Goal: Information Seeking & Learning: Learn about a topic

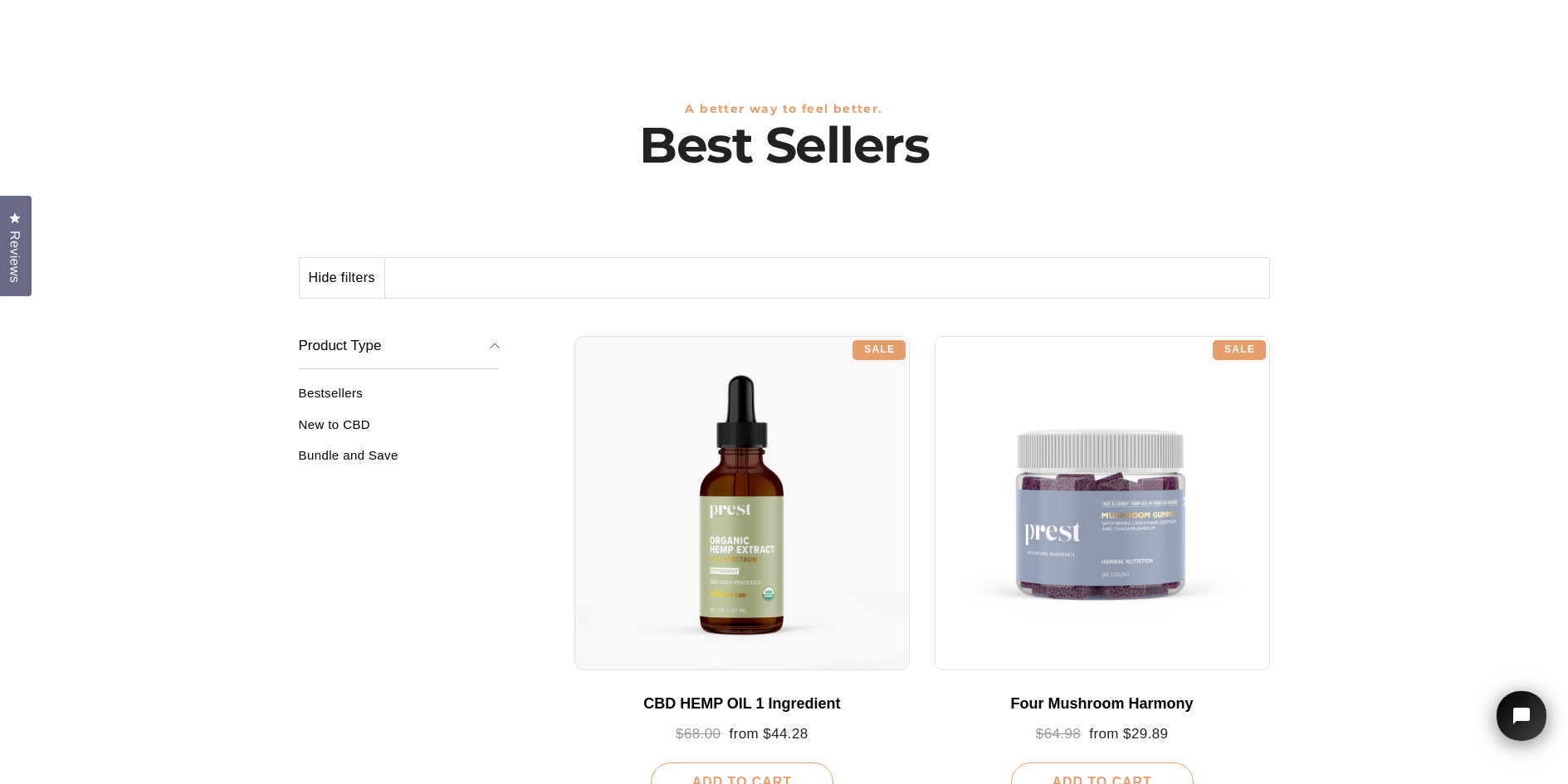
scroll to position [96, 0]
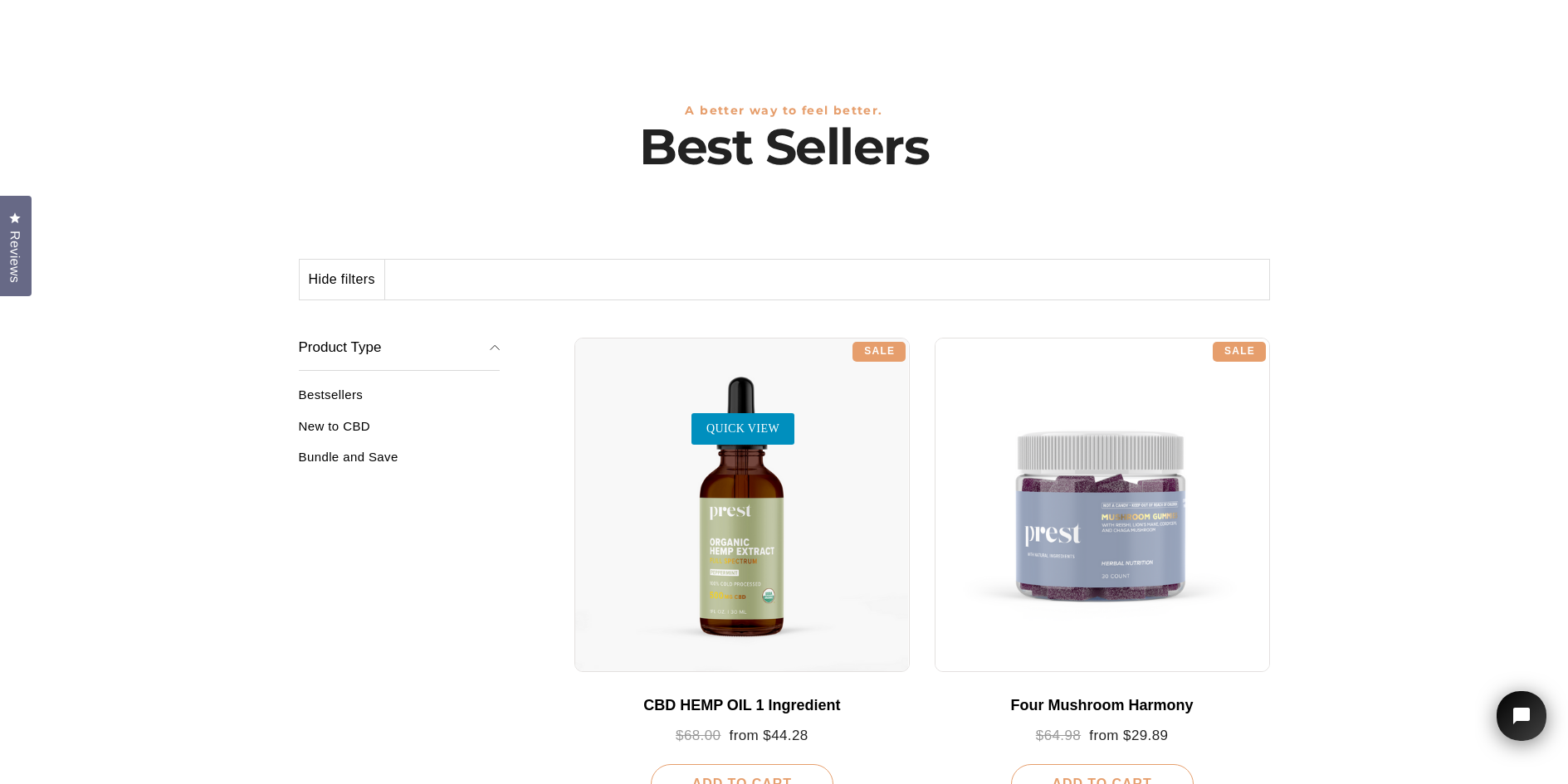
click at [751, 438] on link "QUICK VIEW" at bounding box center [743, 428] width 103 height 31
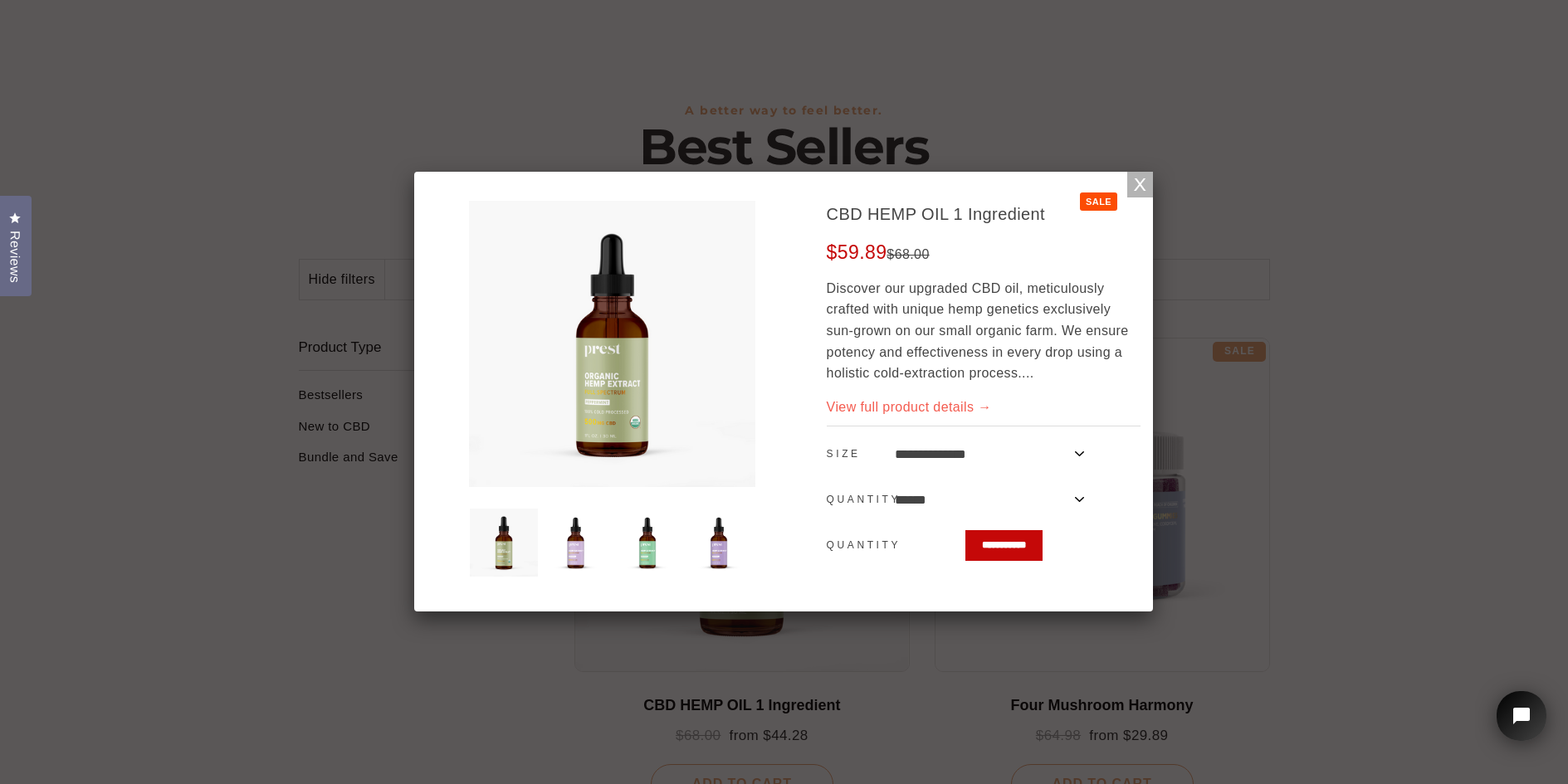
click at [882, 410] on link "View full product details →" at bounding box center [909, 407] width 165 height 14
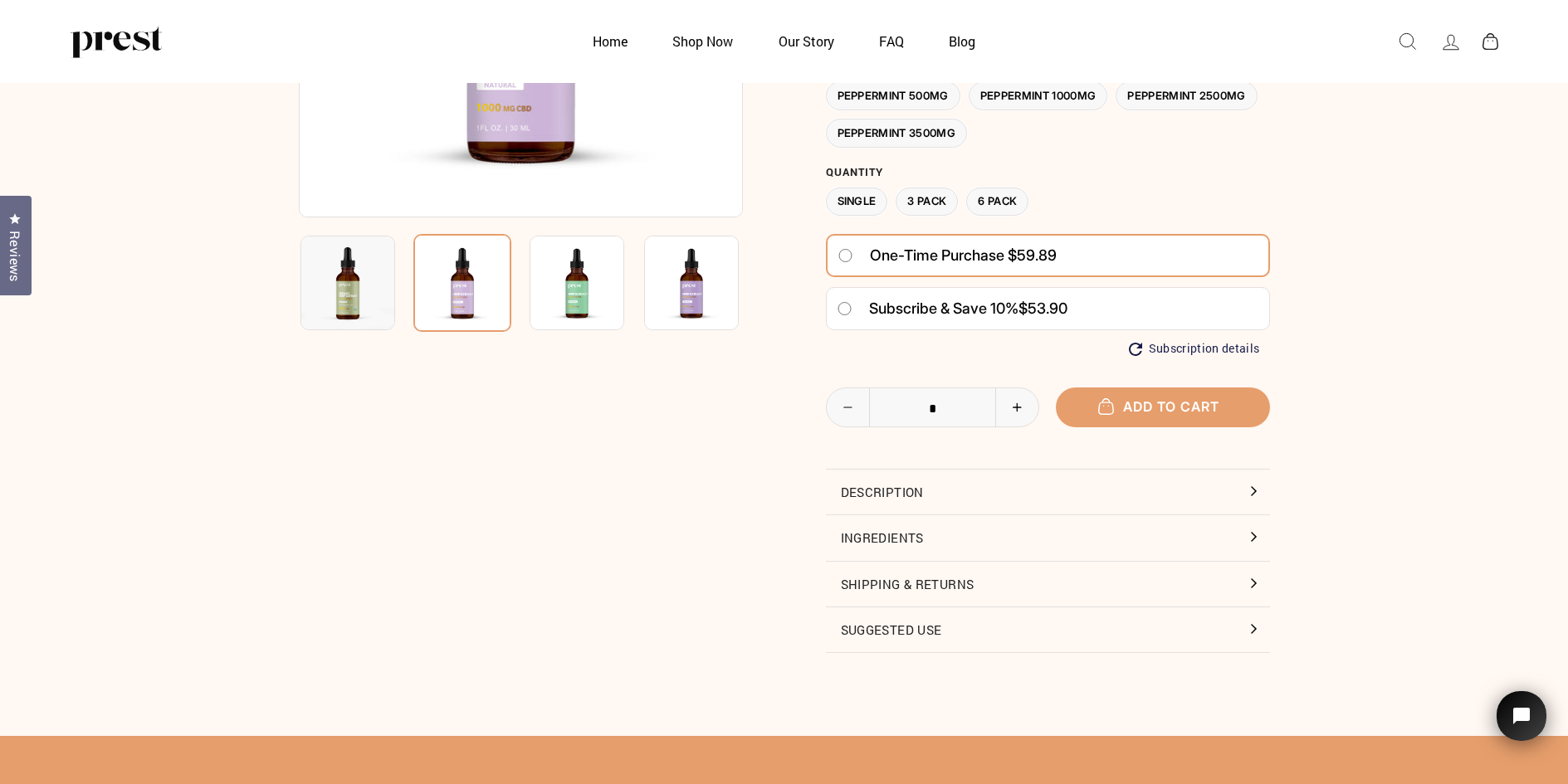
scroll to position [344, 0]
click at [1257, 489] on button "Description" at bounding box center [1048, 490] width 444 height 45
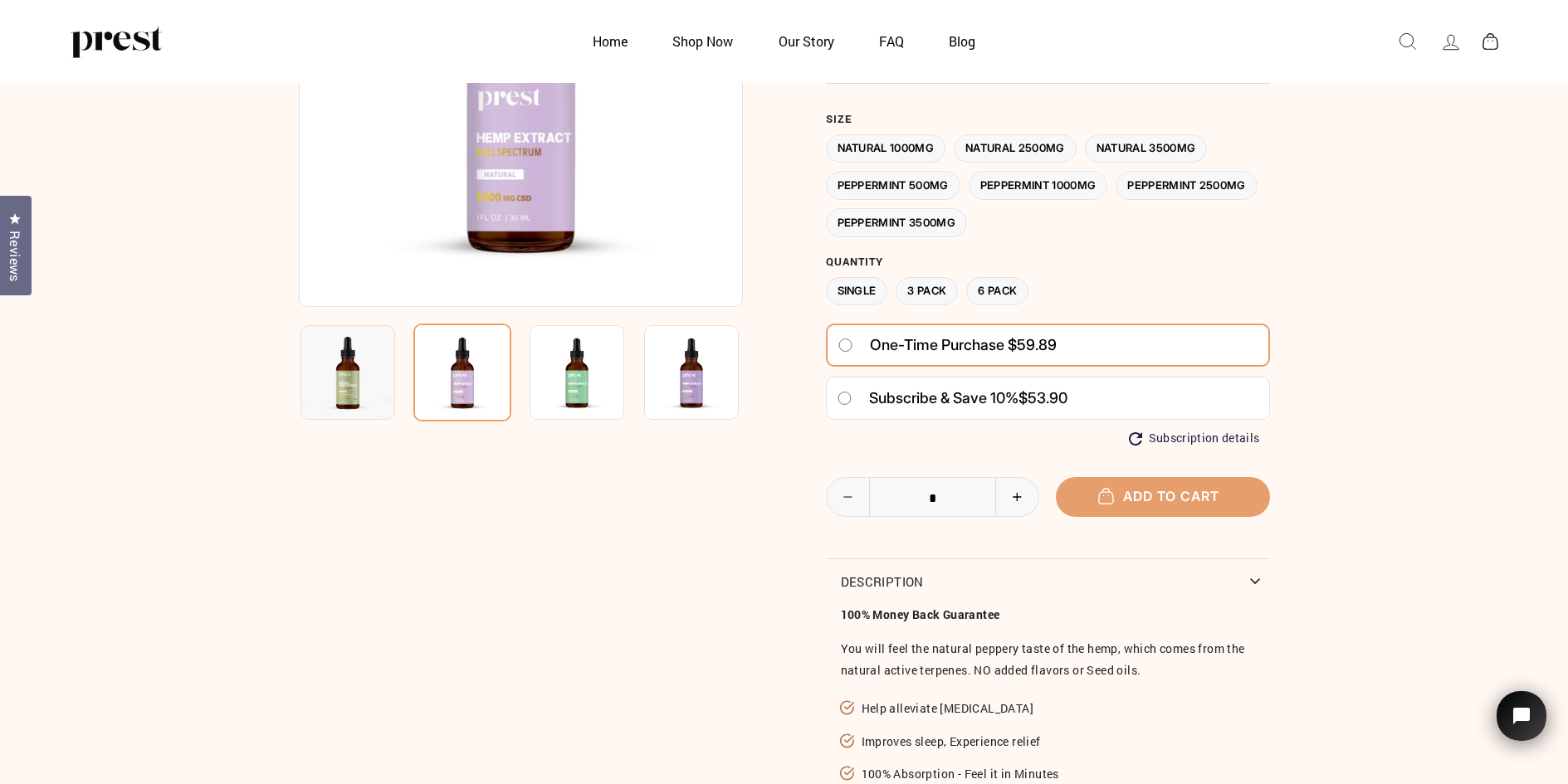
scroll to position [224, 0]
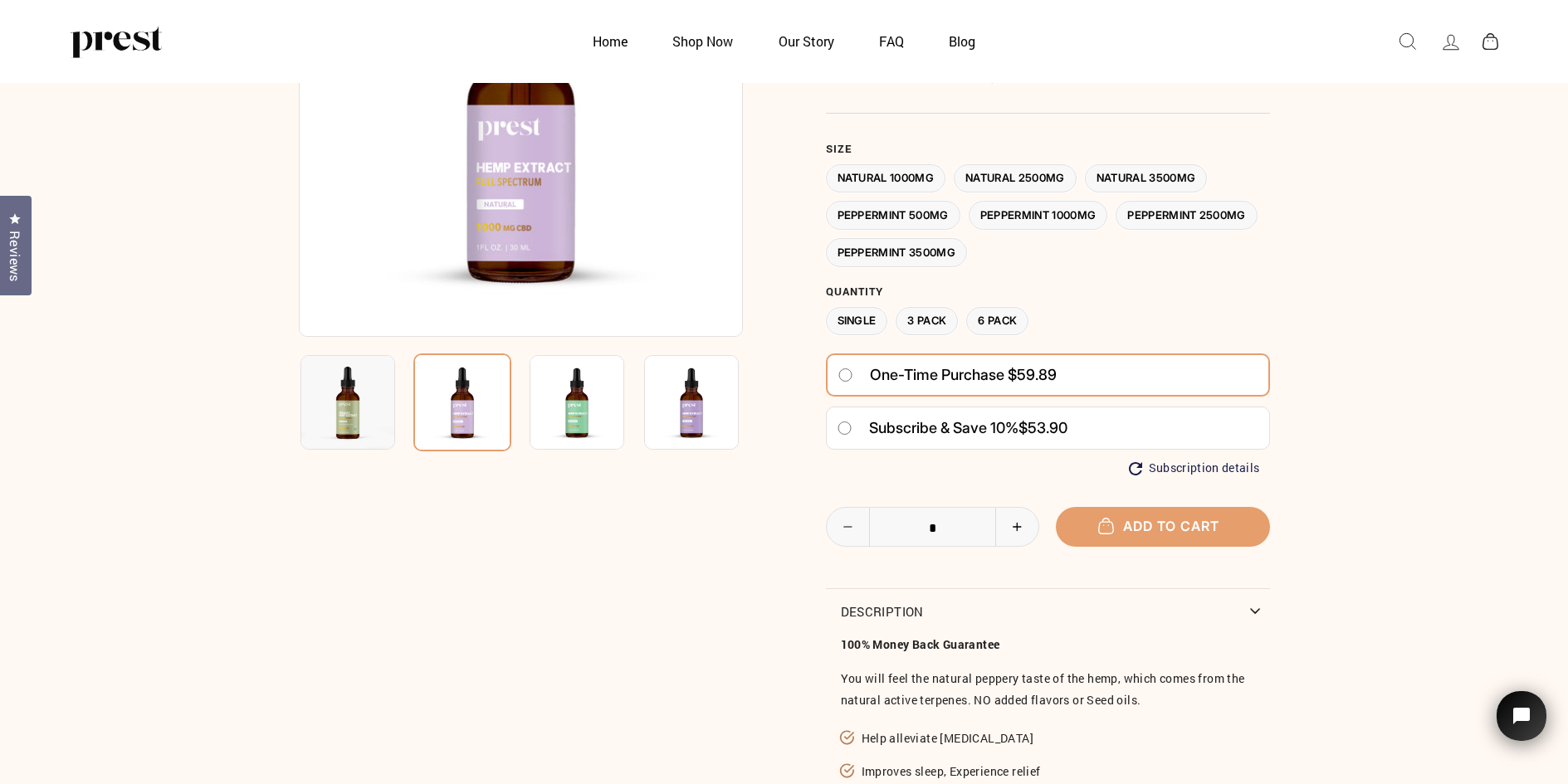
click at [336, 409] on img at bounding box center [348, 403] width 95 height 95
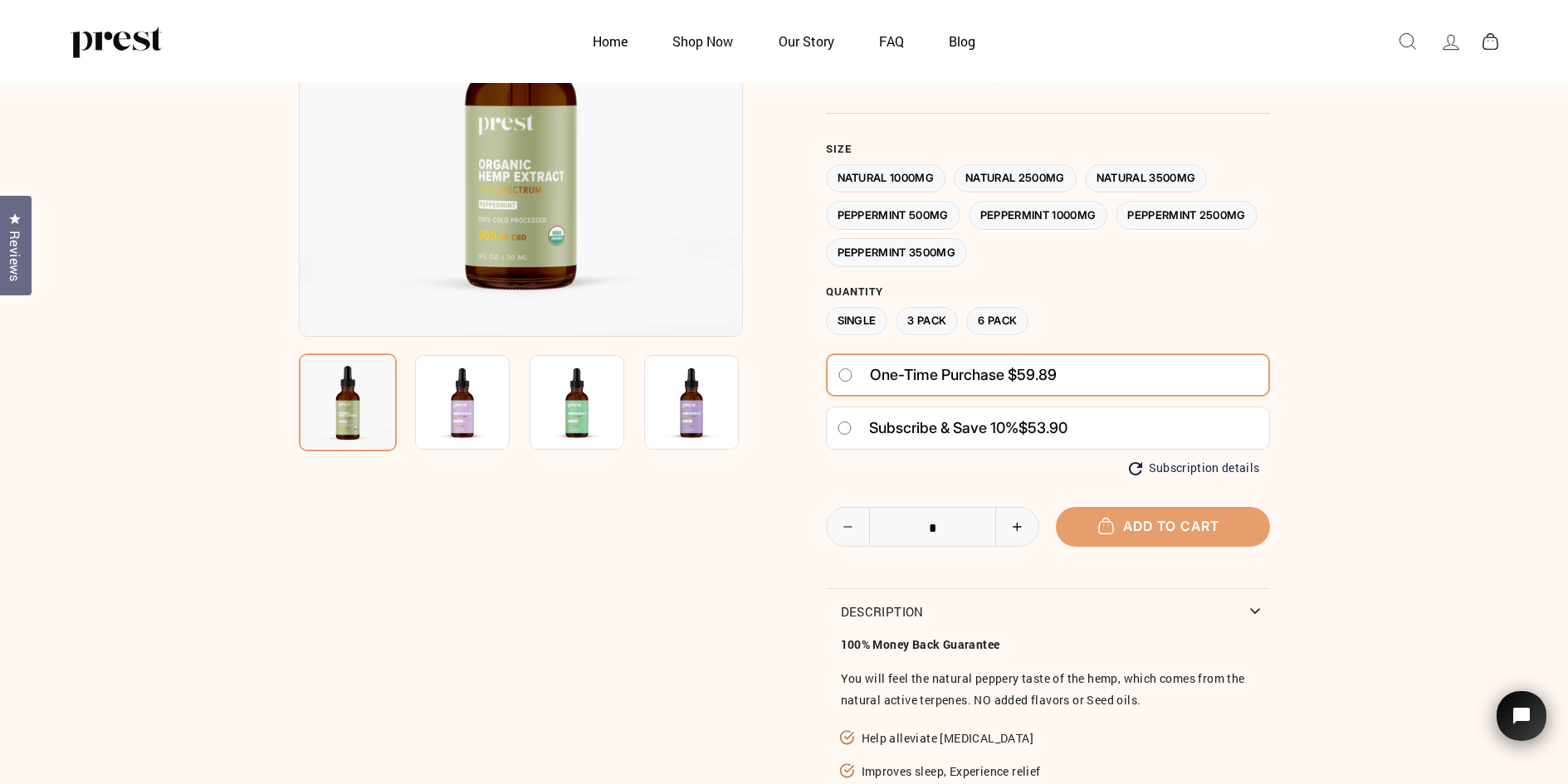
click at [592, 424] on img at bounding box center [577, 403] width 95 height 95
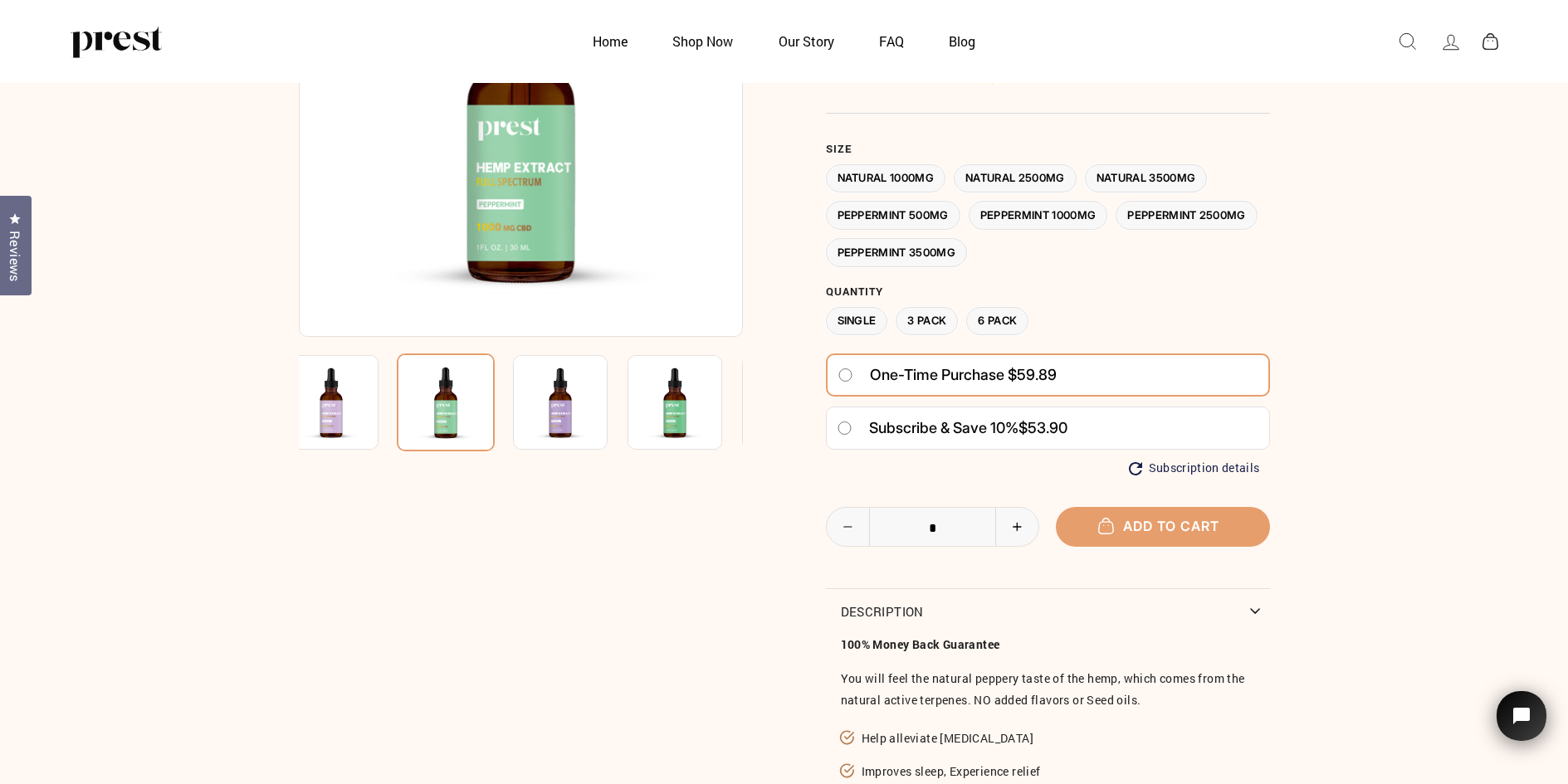
click at [673, 430] on img at bounding box center [675, 403] width 95 height 95
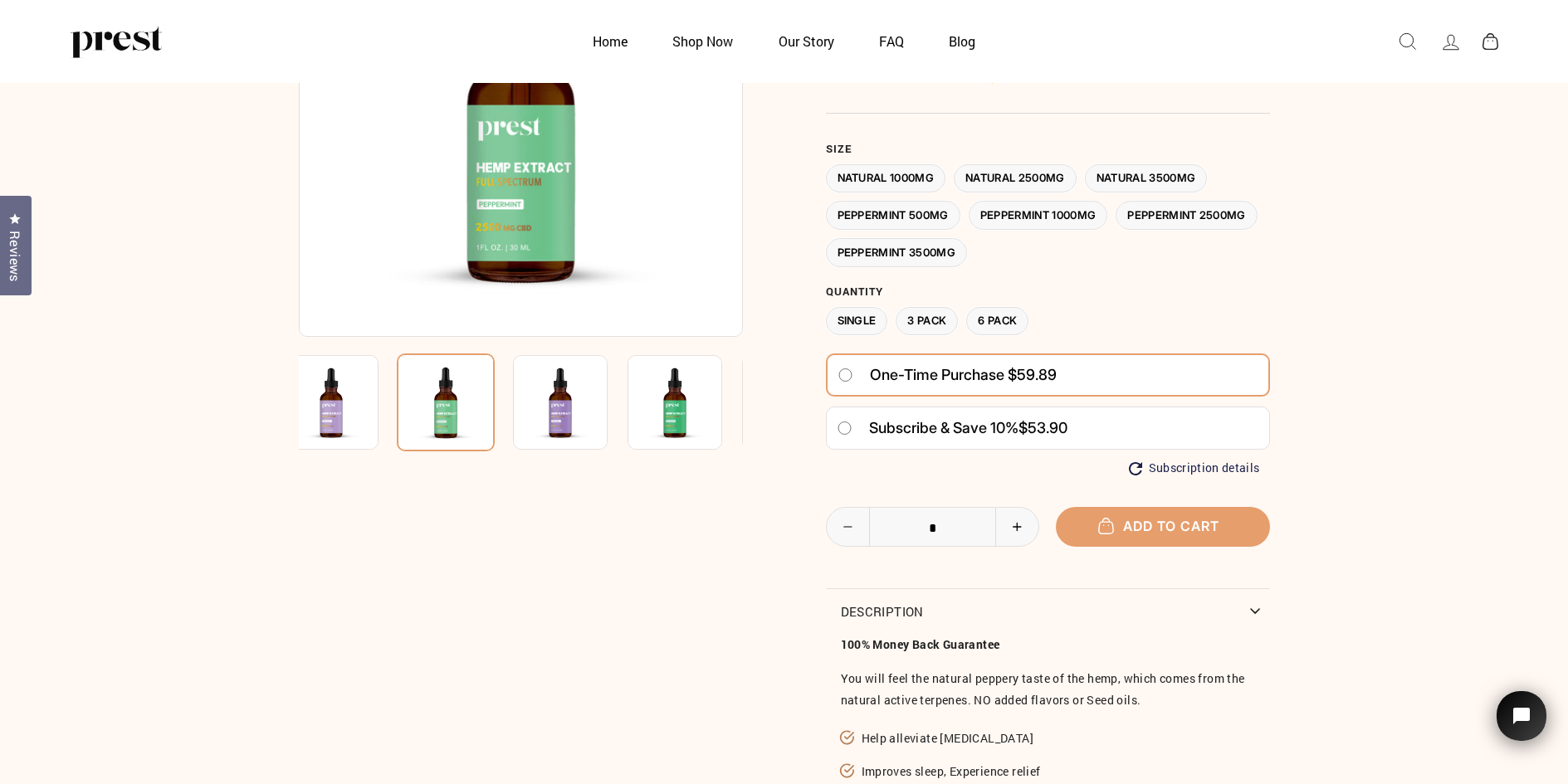
click at [540, 423] on img at bounding box center [560, 403] width 95 height 95
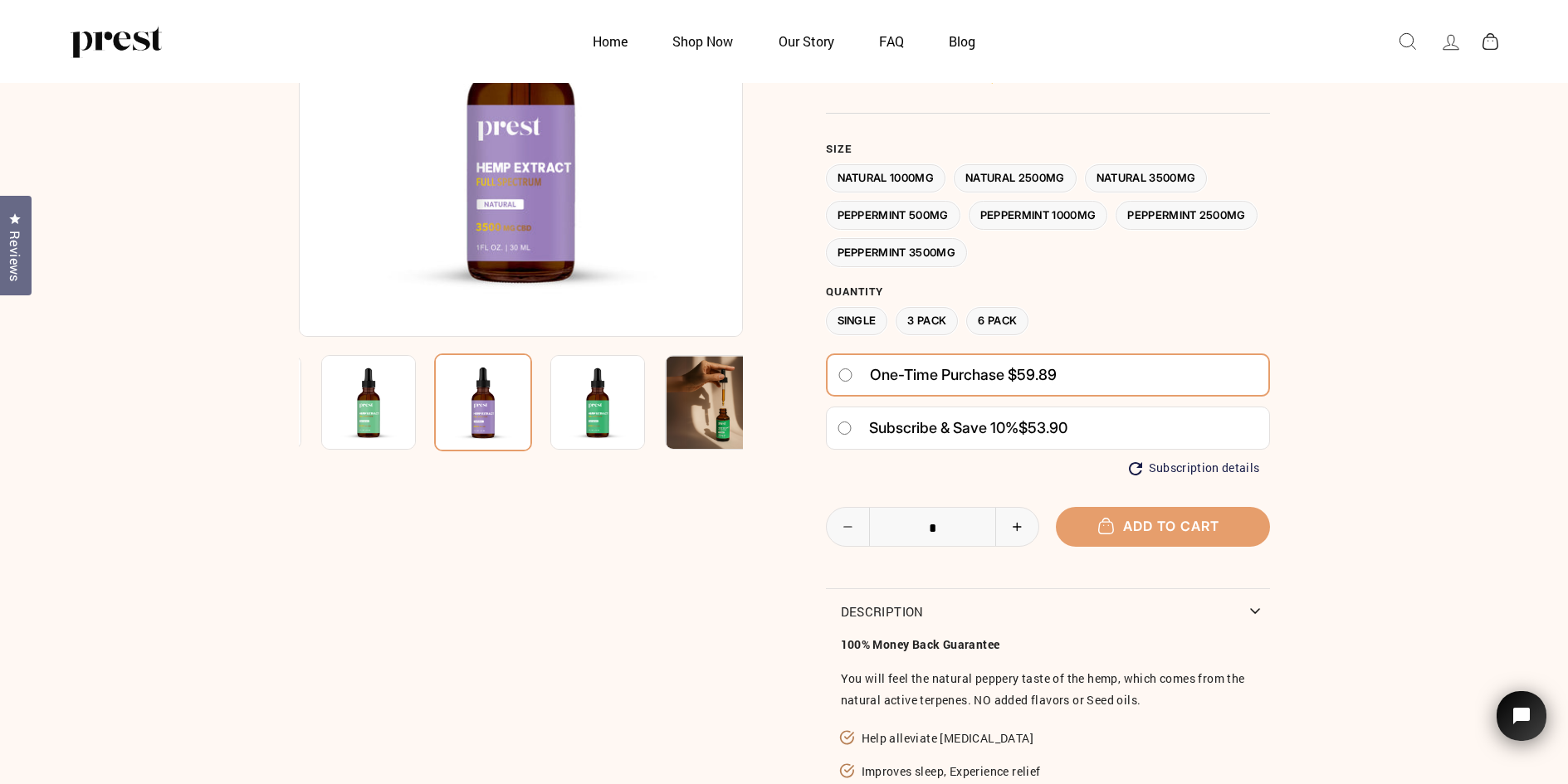
click at [603, 416] on img at bounding box center [598, 403] width 95 height 95
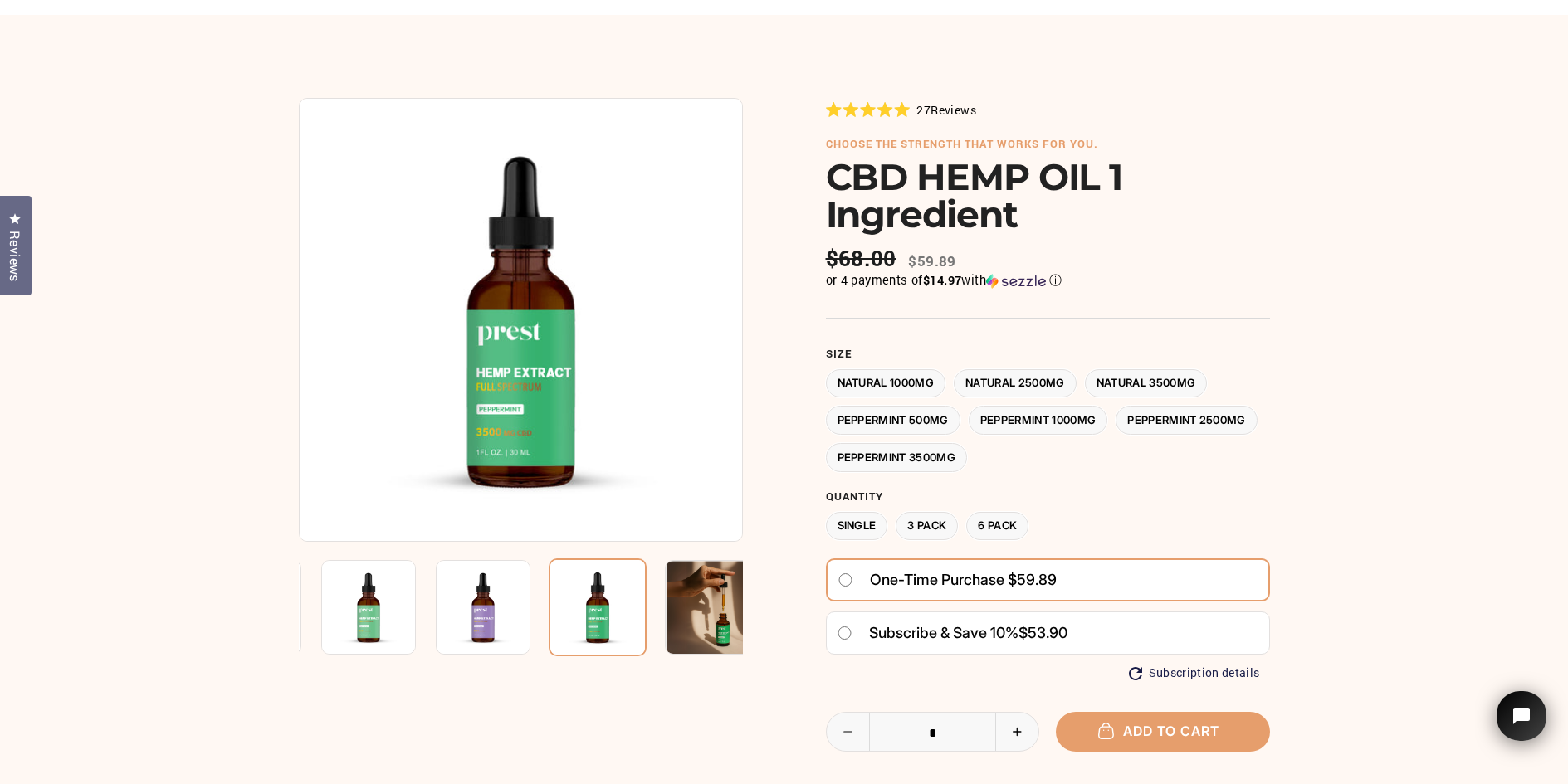
scroll to position [100, 0]
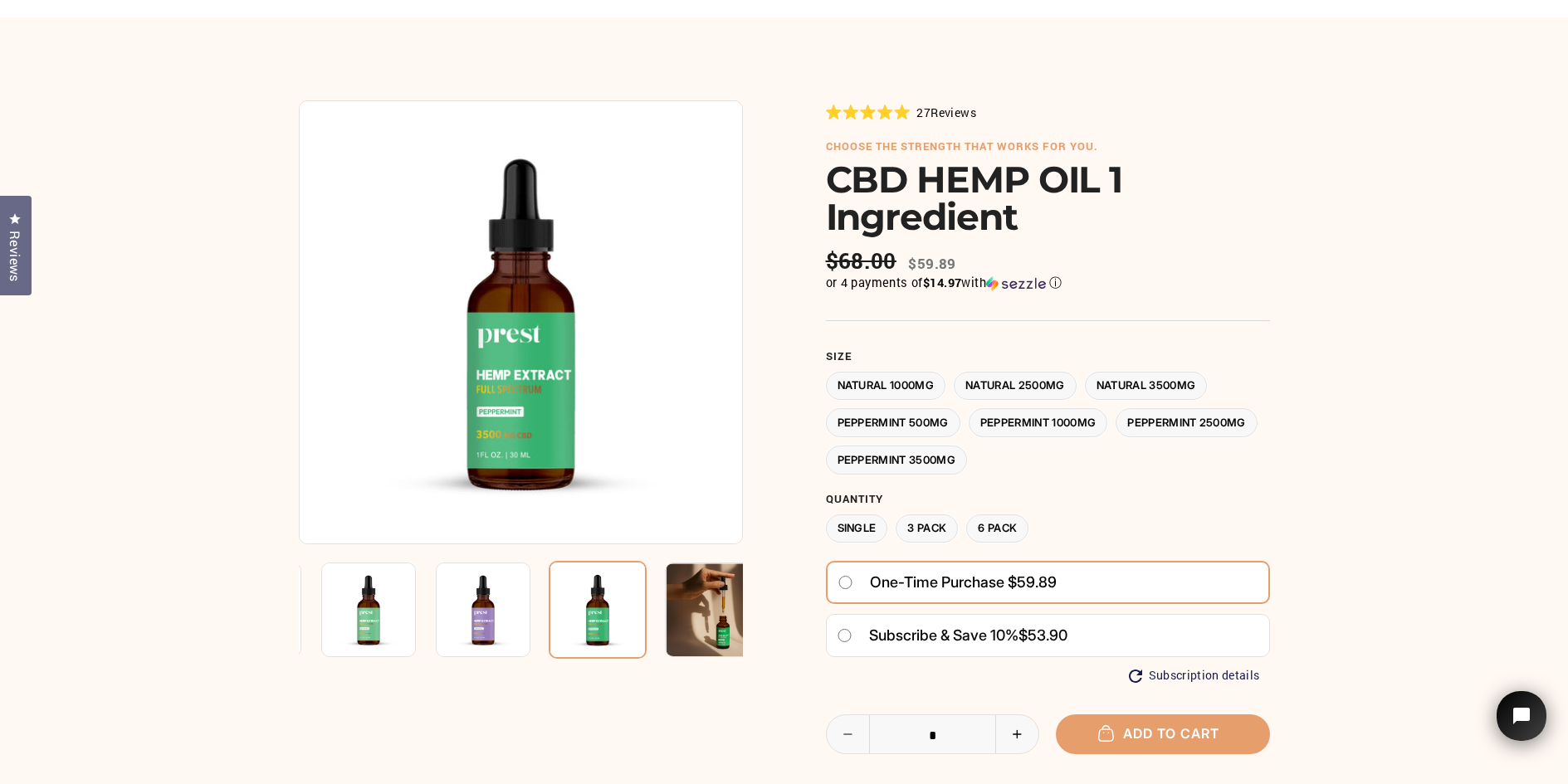
click at [369, 605] on img at bounding box center [368, 609] width 95 height 95
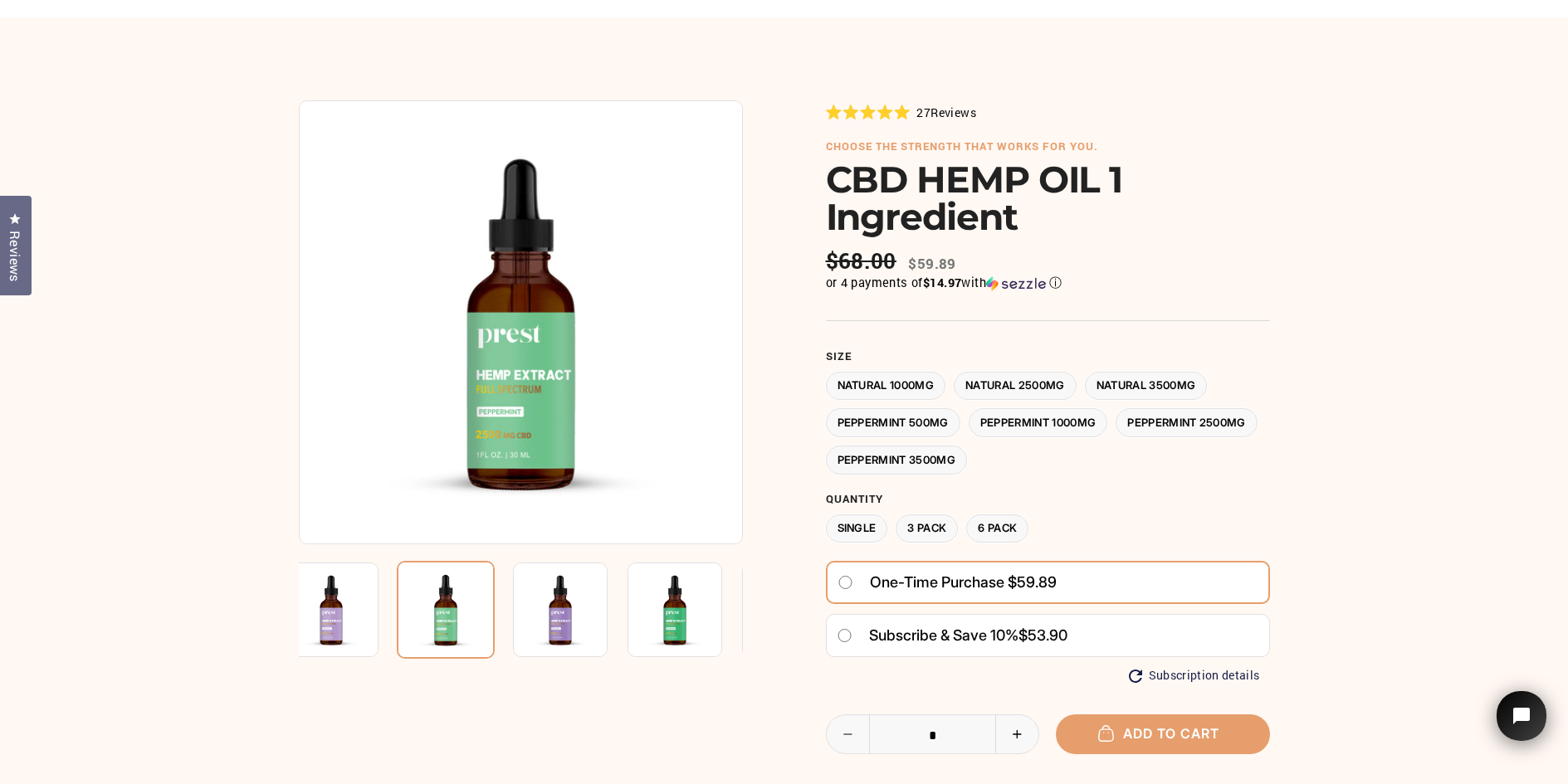
click at [338, 609] on img at bounding box center [331, 609] width 95 height 95
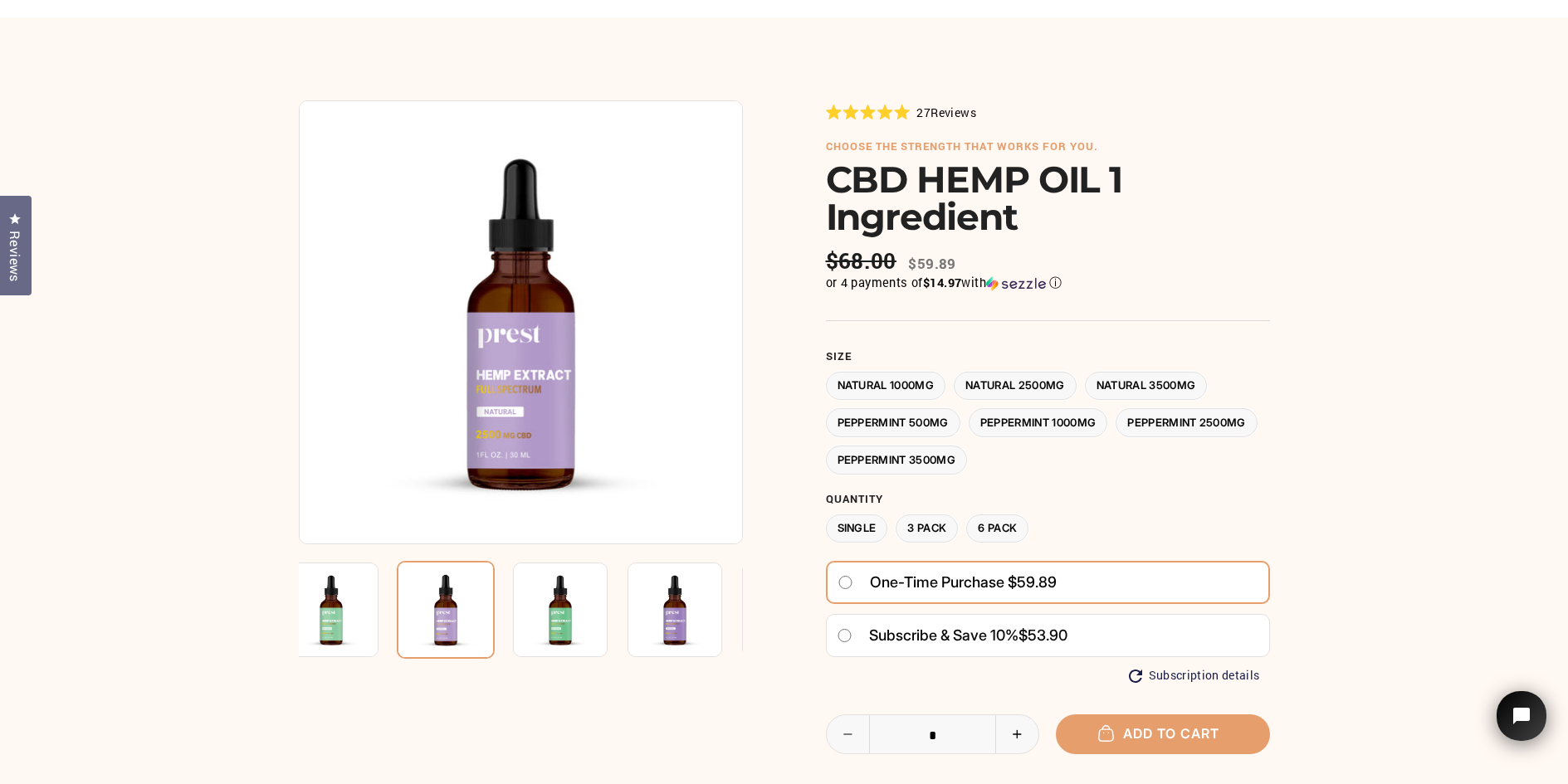
click at [324, 612] on img at bounding box center [331, 609] width 95 height 95
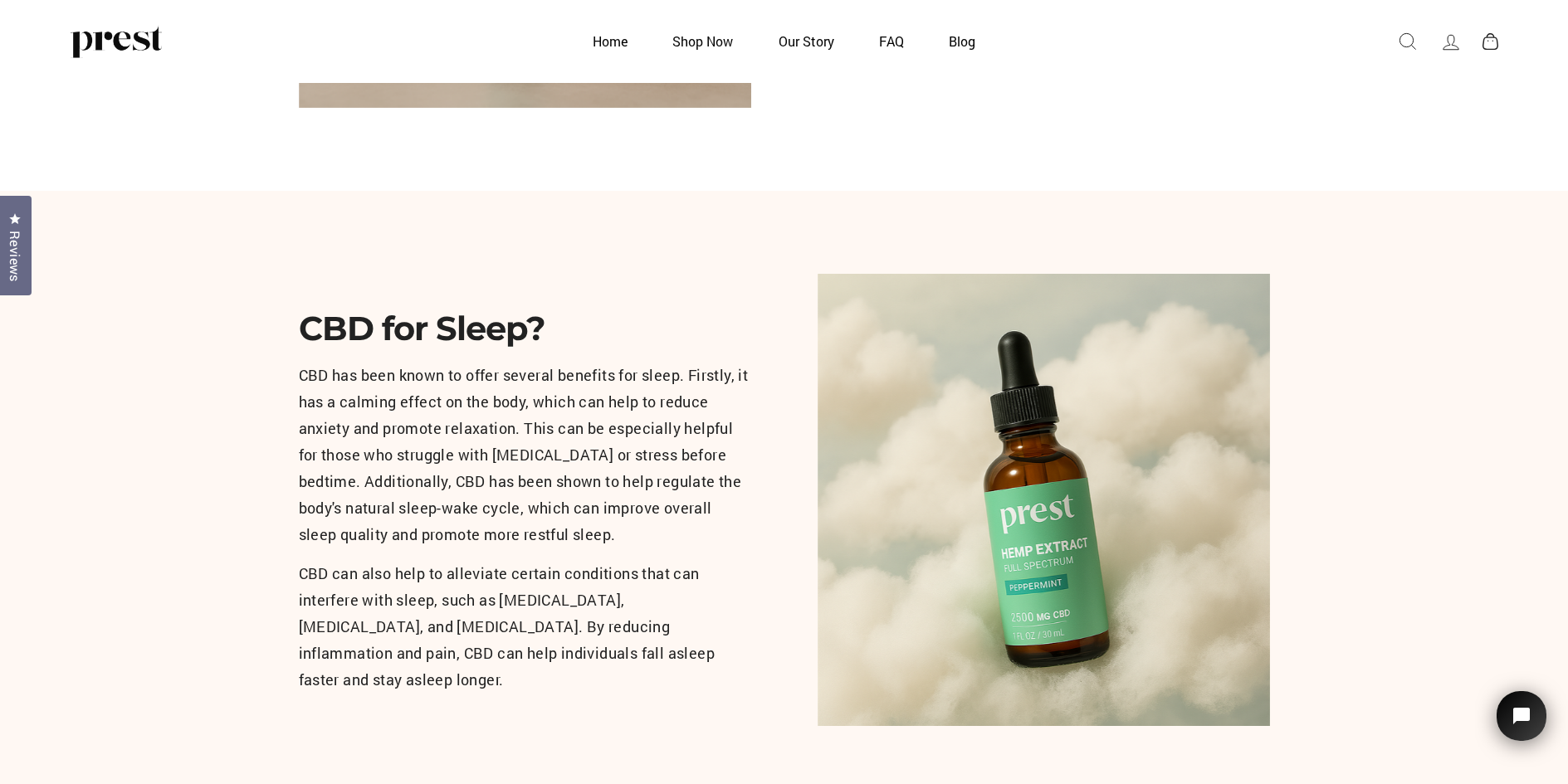
scroll to position [1774, 0]
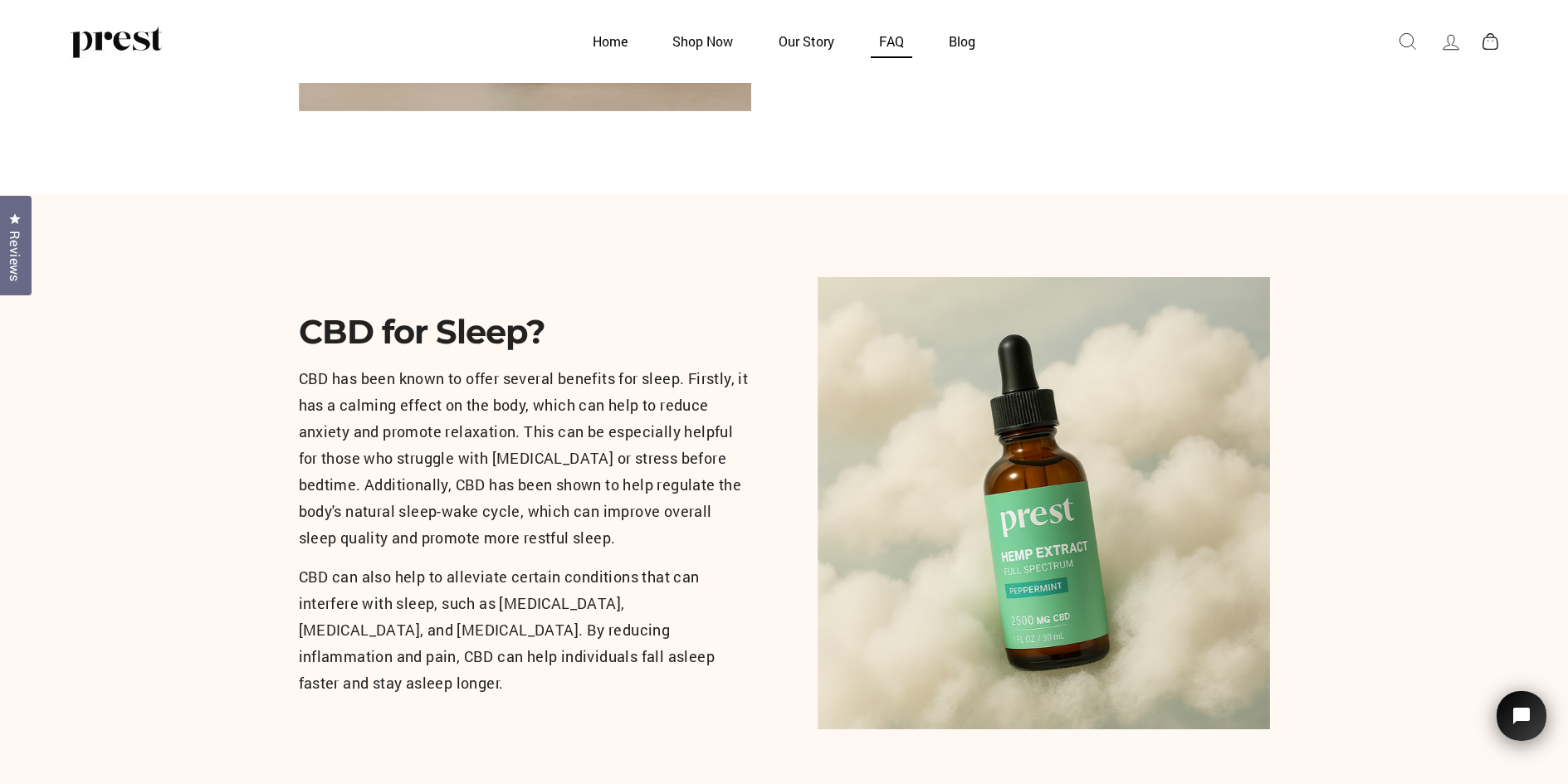
click at [893, 39] on link "FAQ" at bounding box center [891, 41] width 67 height 32
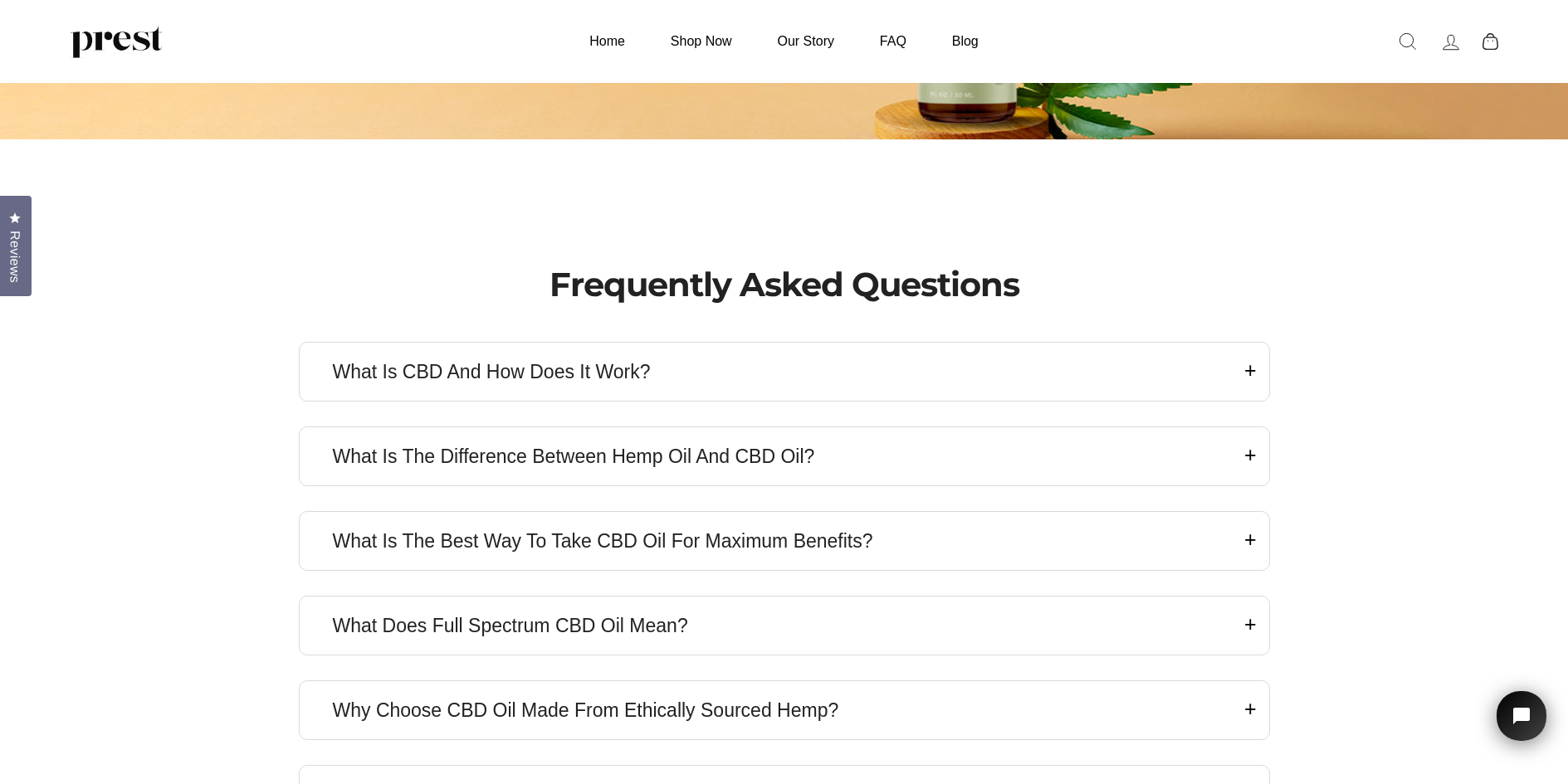
click at [1256, 456] on icon at bounding box center [1250, 454] width 13 height 24
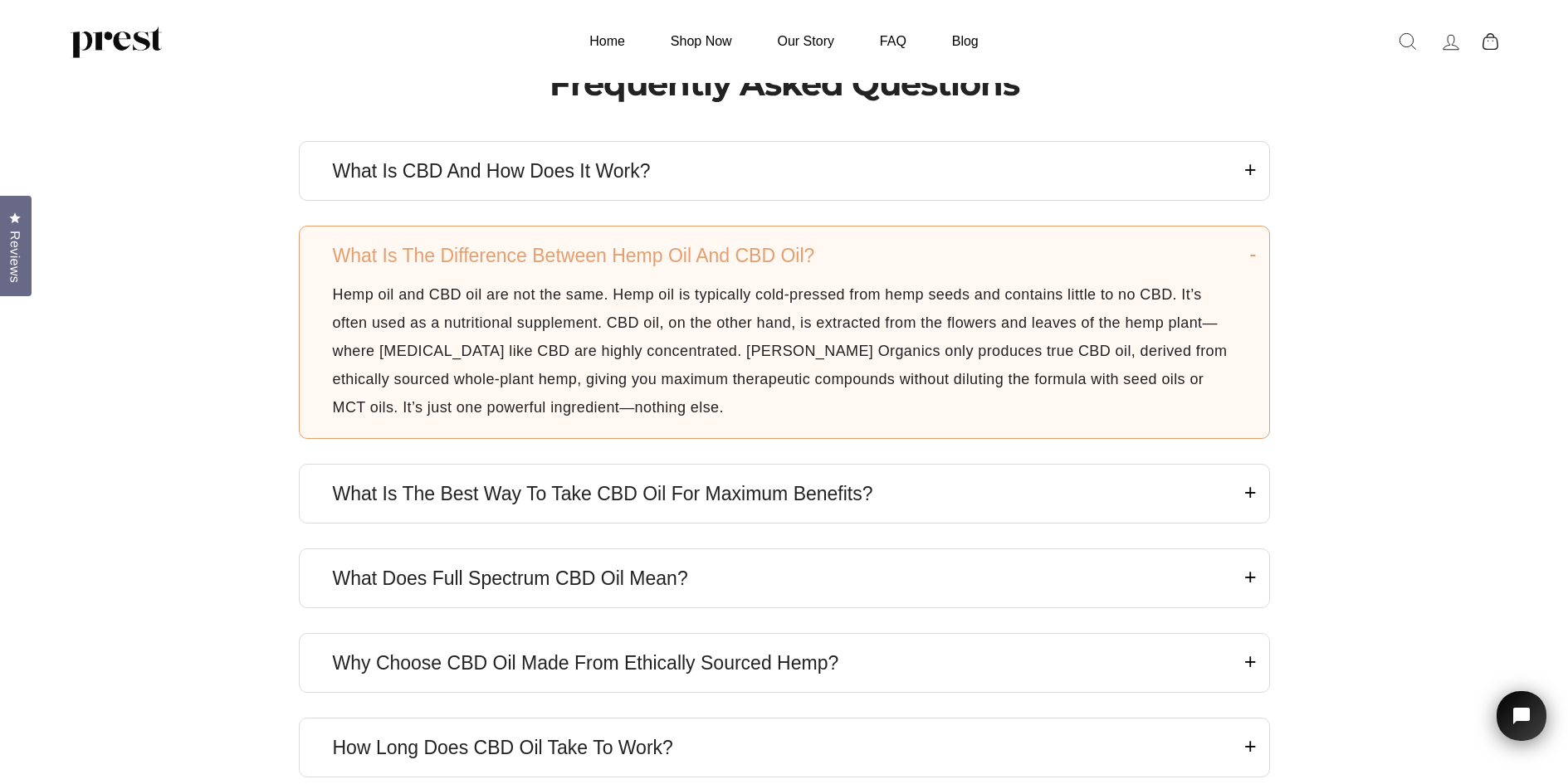
scroll to position [436, 0]
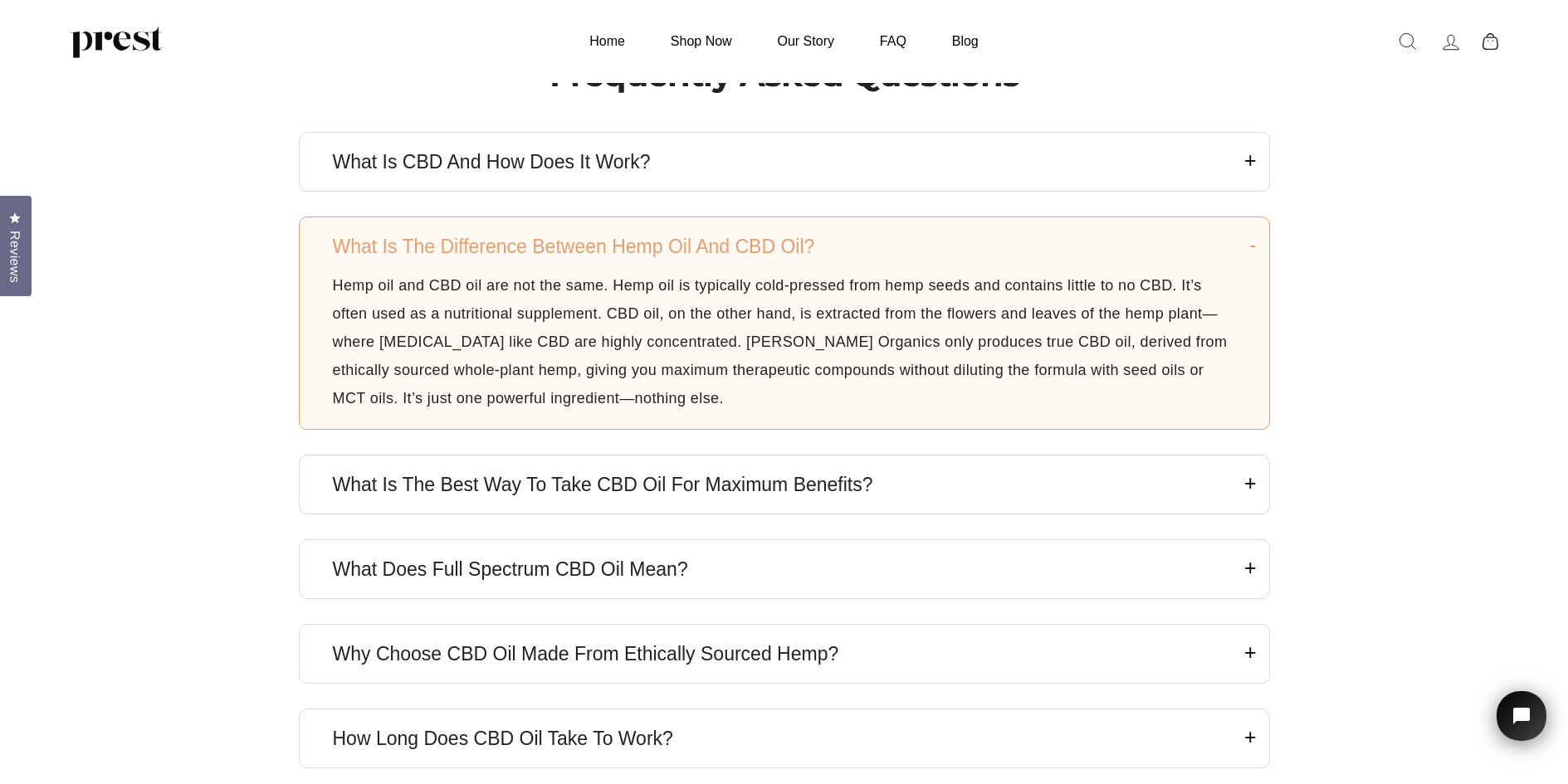
click at [1247, 484] on icon at bounding box center [1250, 482] width 13 height 24
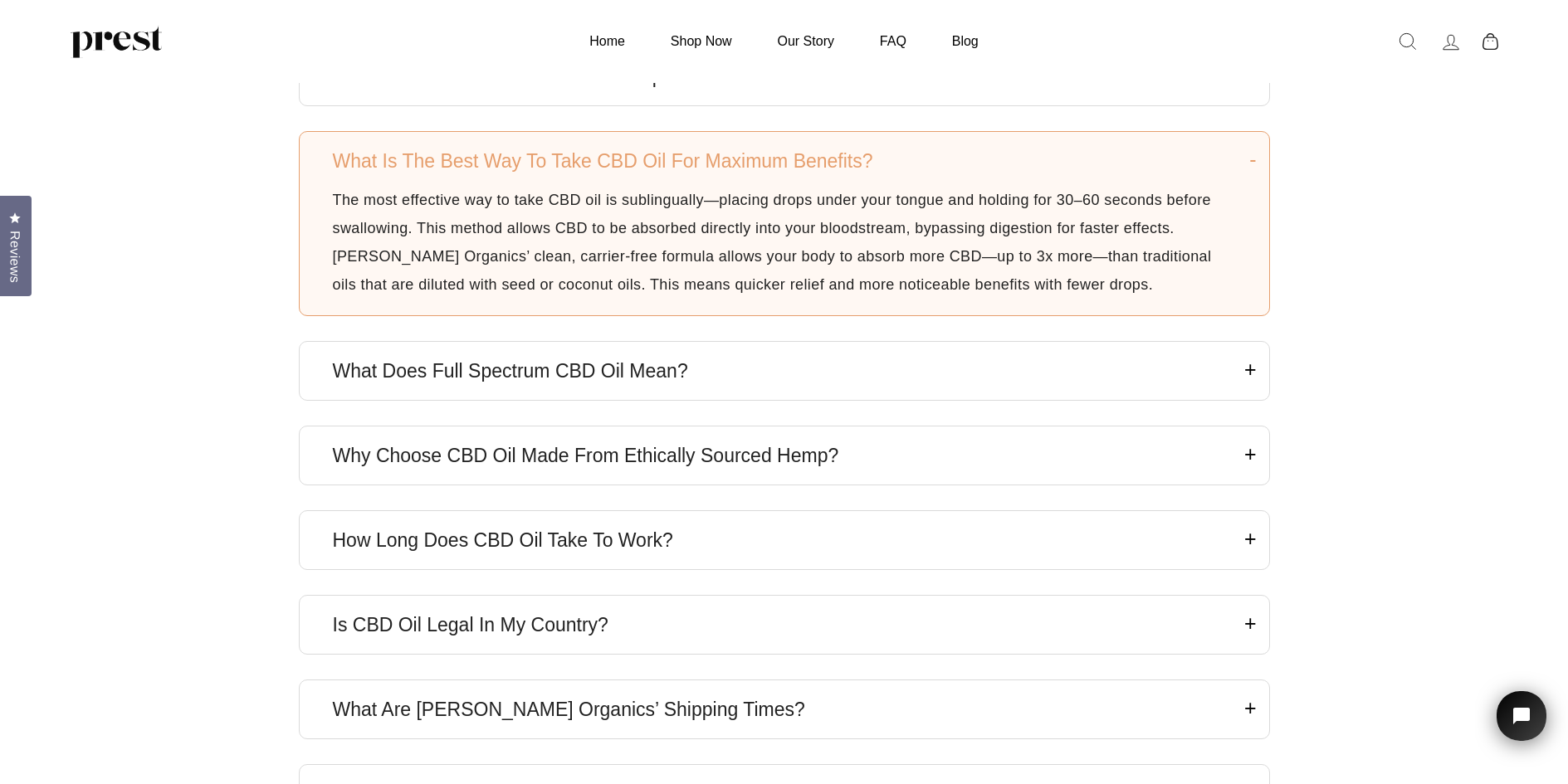
scroll to position [609, 0]
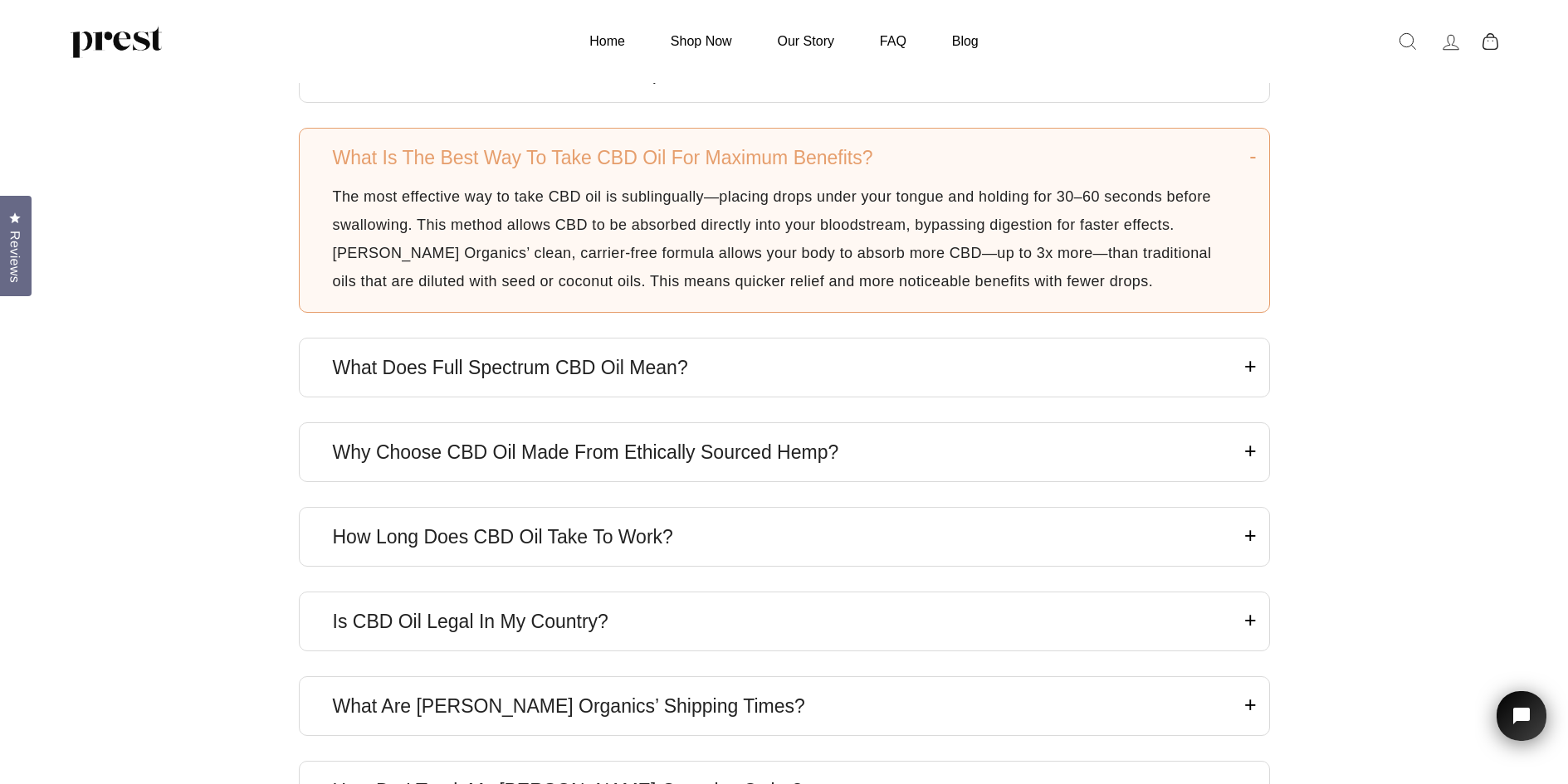
click at [1247, 364] on icon at bounding box center [1250, 365] width 13 height 24
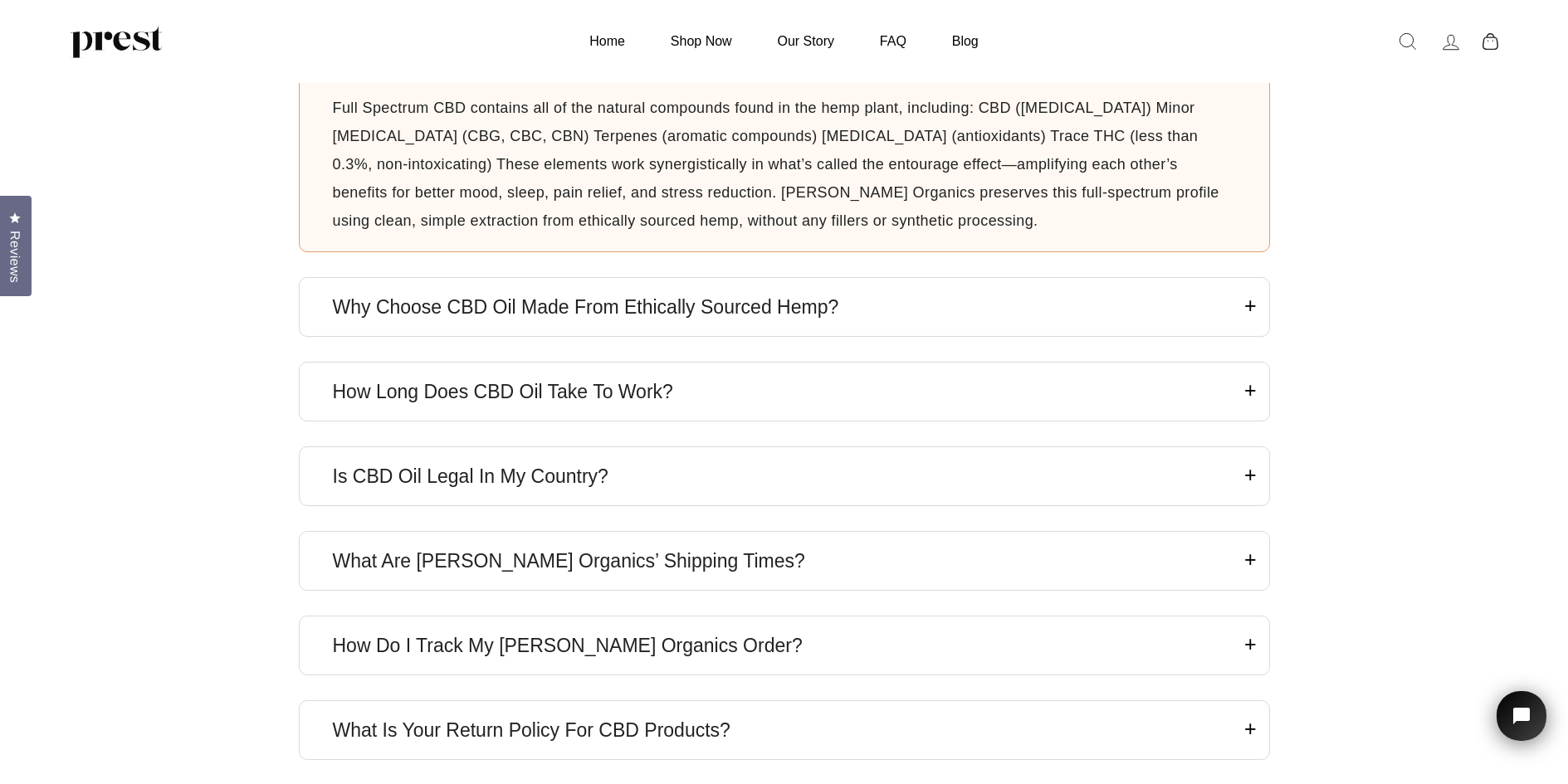
scroll to position [782, 0]
click at [1252, 389] on icon at bounding box center [1250, 390] width 13 height 24
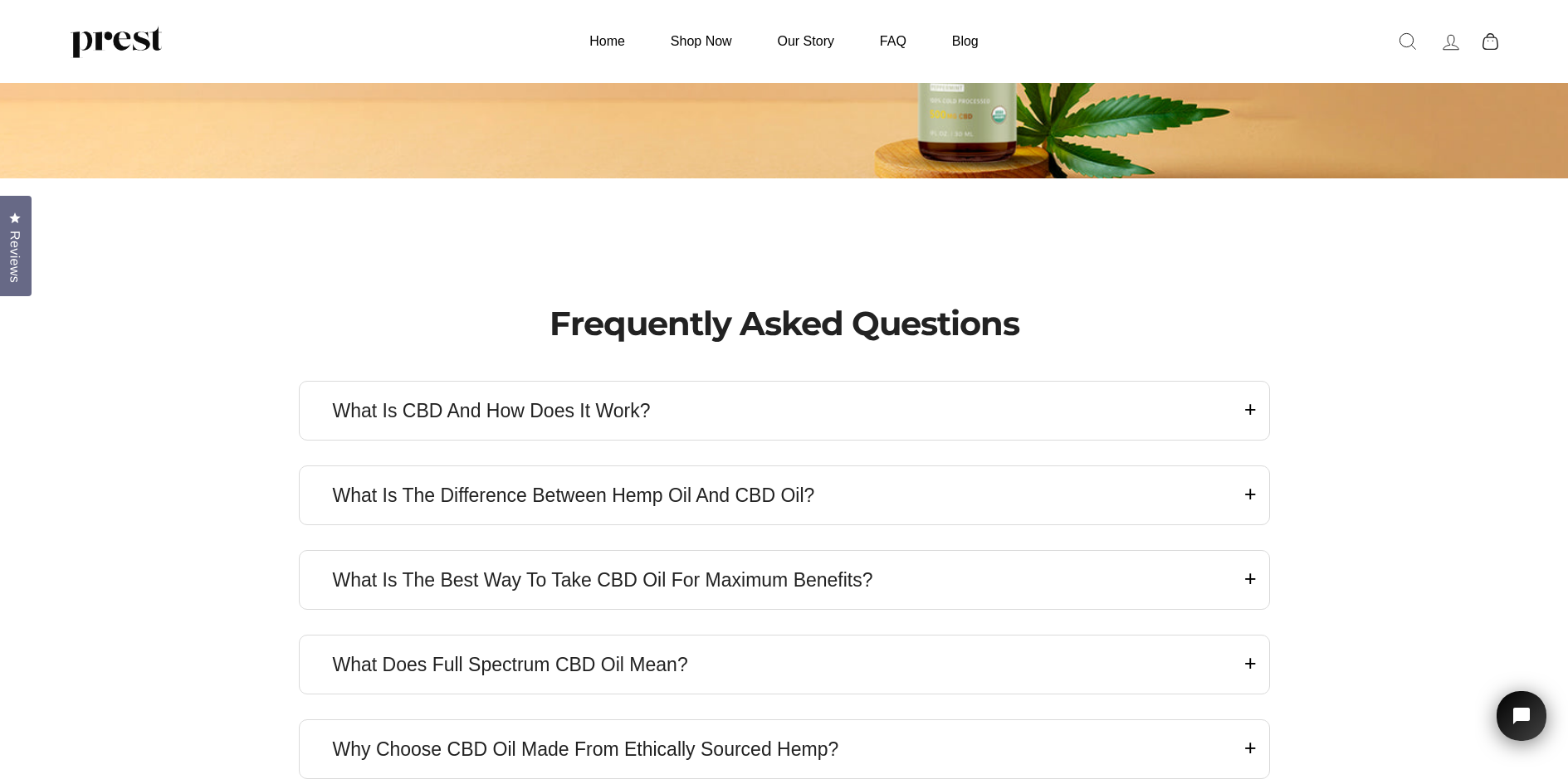
scroll to position [189, 0]
